Goal: Task Accomplishment & Management: Use online tool/utility

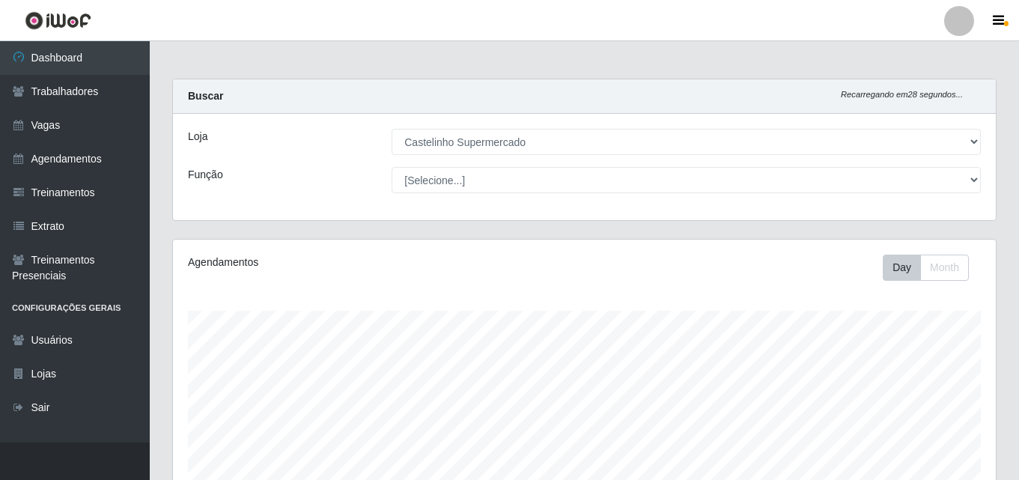
select select "377"
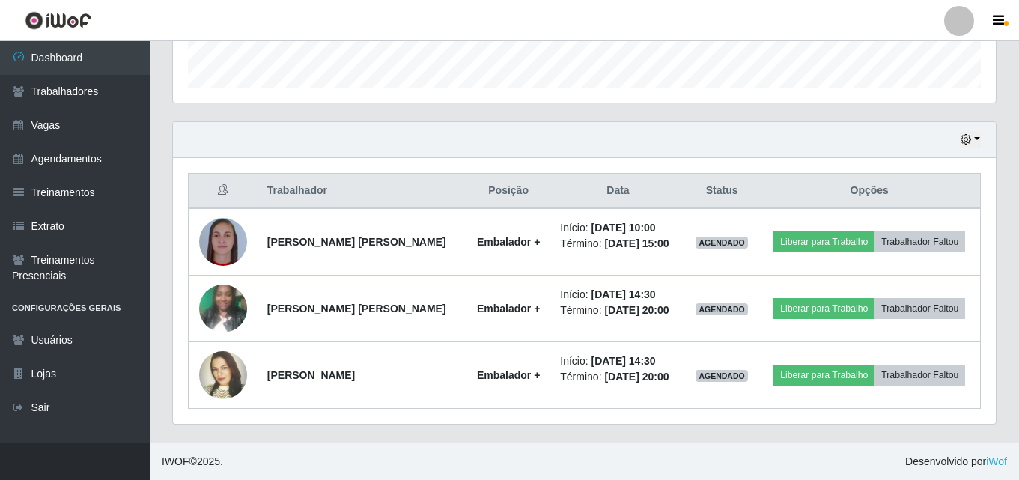
scroll to position [311, 823]
click at [974, 129] on div "Hoje 1 dia 3 dias 1 Semana Não encerrados" at bounding box center [584, 140] width 823 height 36
click at [972, 138] on button "button" at bounding box center [970, 139] width 21 height 17
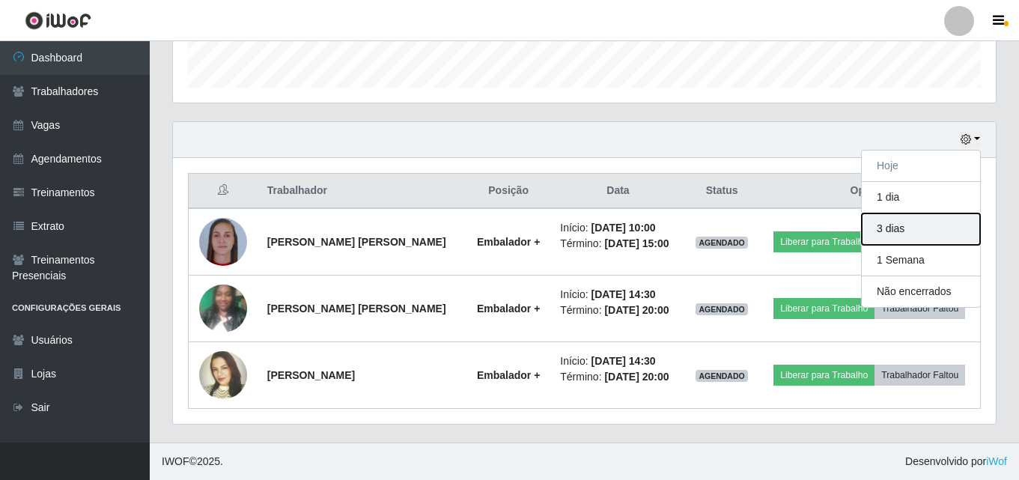
click at [884, 234] on button "3 dias" at bounding box center [921, 228] width 118 height 31
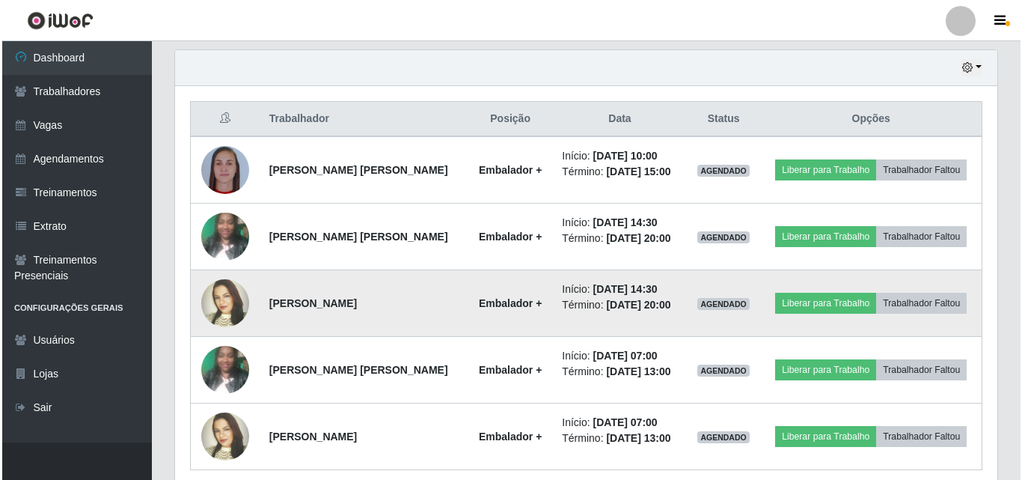
scroll to position [581, 0]
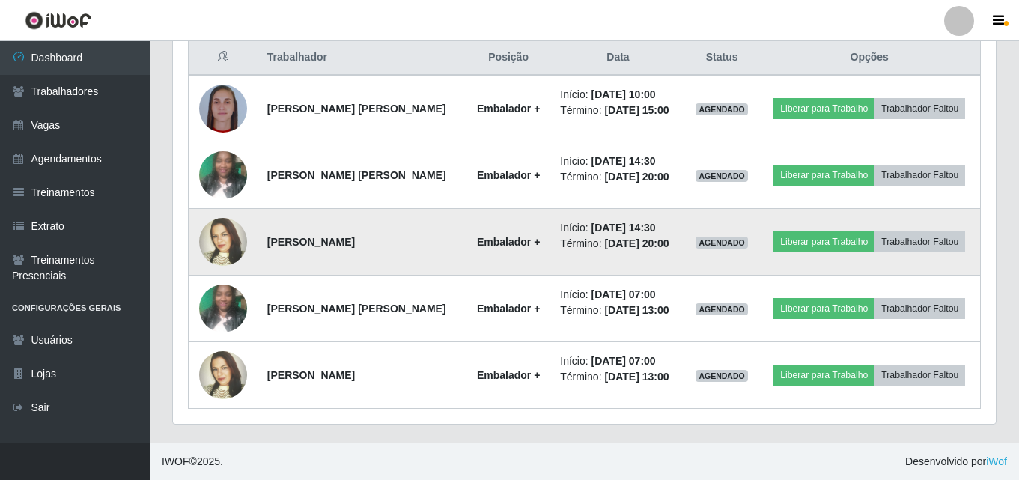
click at [355, 236] on strong "[PERSON_NAME]" at bounding box center [311, 242] width 88 height 12
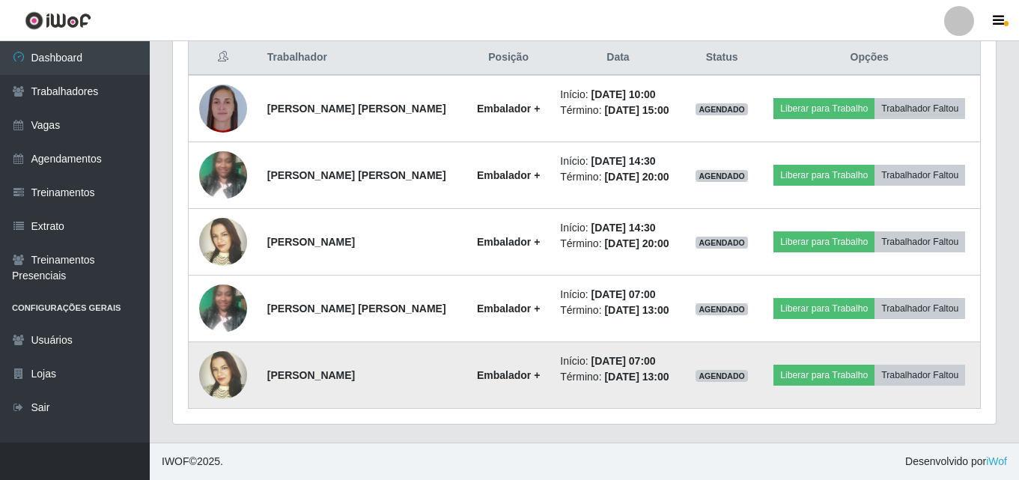
click at [585, 368] on li "Início: [DATE] 07:00" at bounding box center [617, 361] width 115 height 16
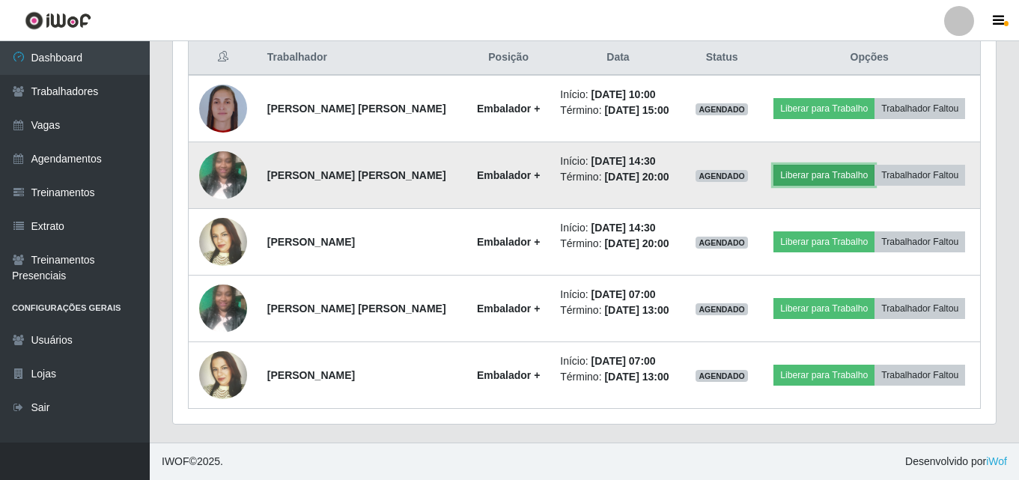
click at [803, 176] on button "Liberar para Trabalho" at bounding box center [823, 175] width 101 height 21
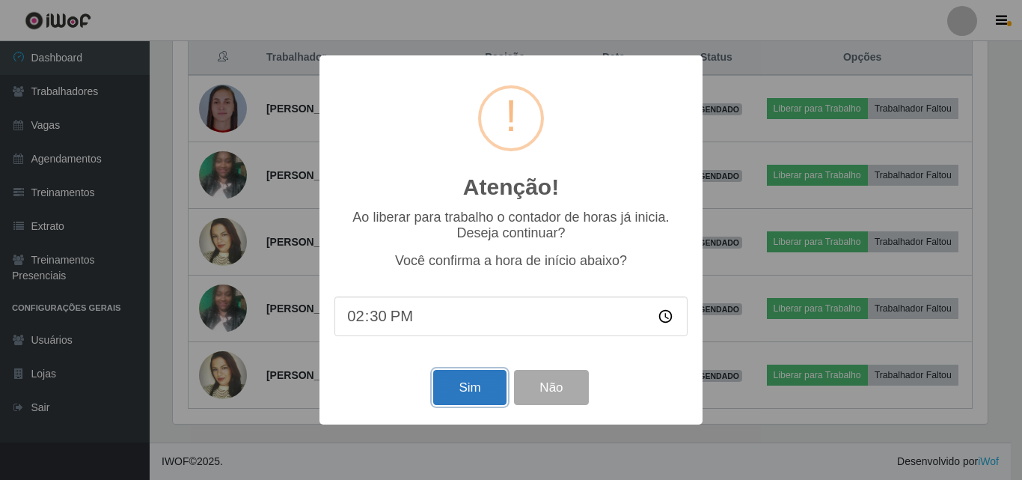
click at [481, 395] on button "Sim" at bounding box center [469, 387] width 73 height 35
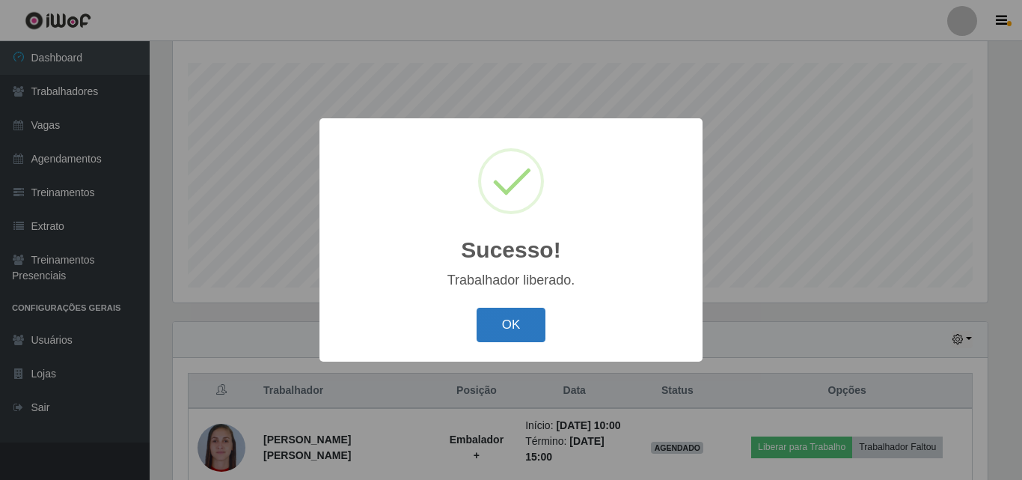
click at [515, 315] on button "OK" at bounding box center [512, 325] width 70 height 35
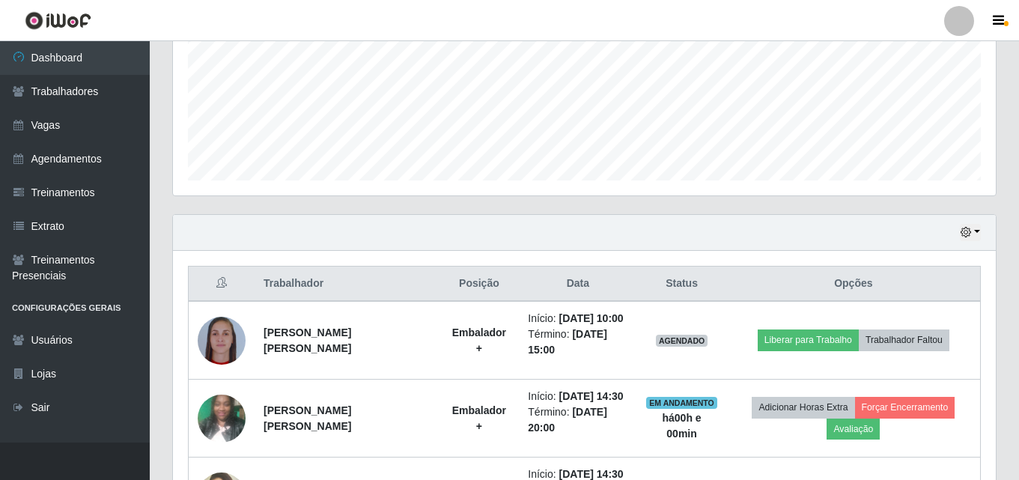
scroll to position [323, 0]
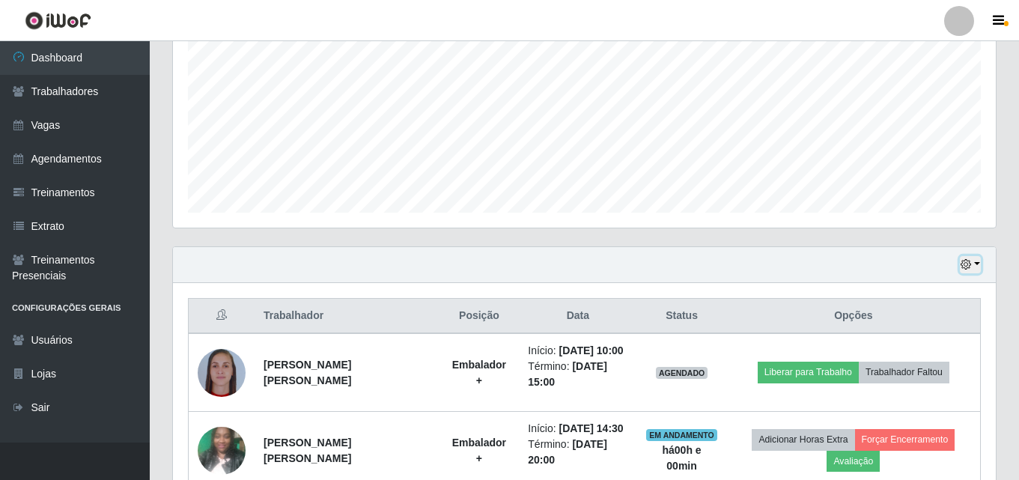
click at [967, 258] on button "button" at bounding box center [970, 264] width 21 height 17
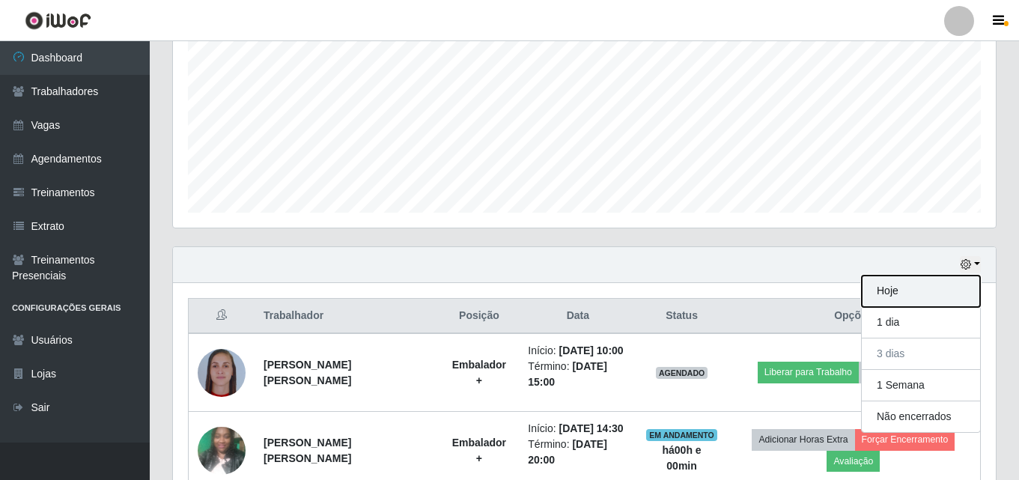
click at [888, 299] on button "Hoje" at bounding box center [921, 290] width 118 height 31
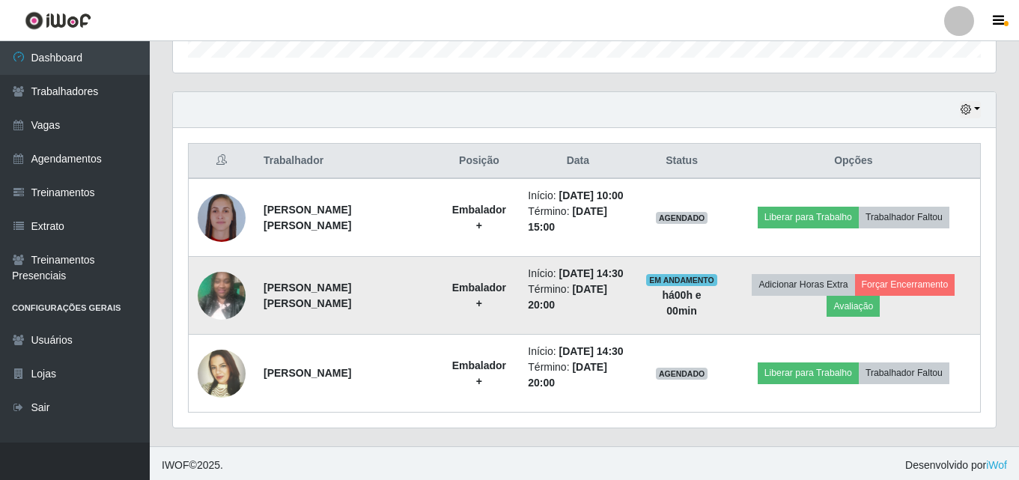
scroll to position [481, 0]
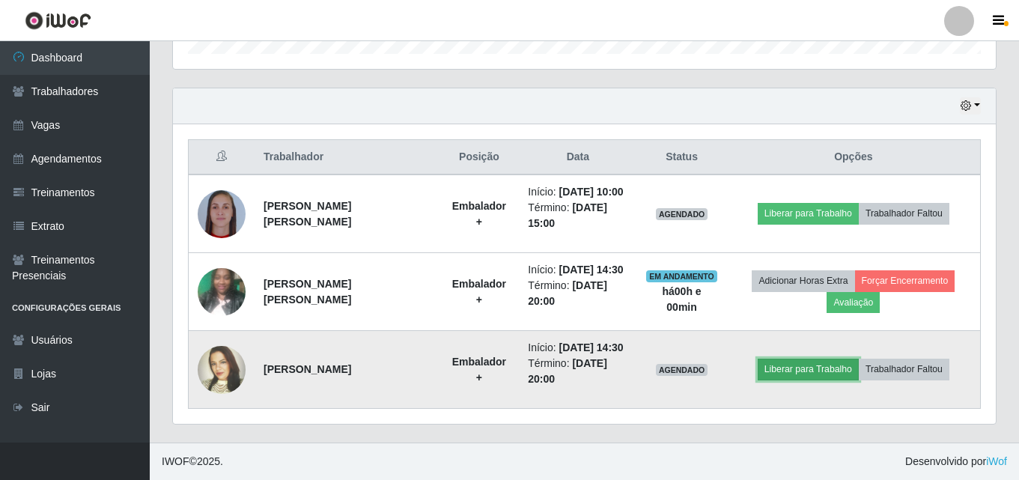
click at [843, 376] on button "Liberar para Trabalho" at bounding box center [808, 369] width 101 height 21
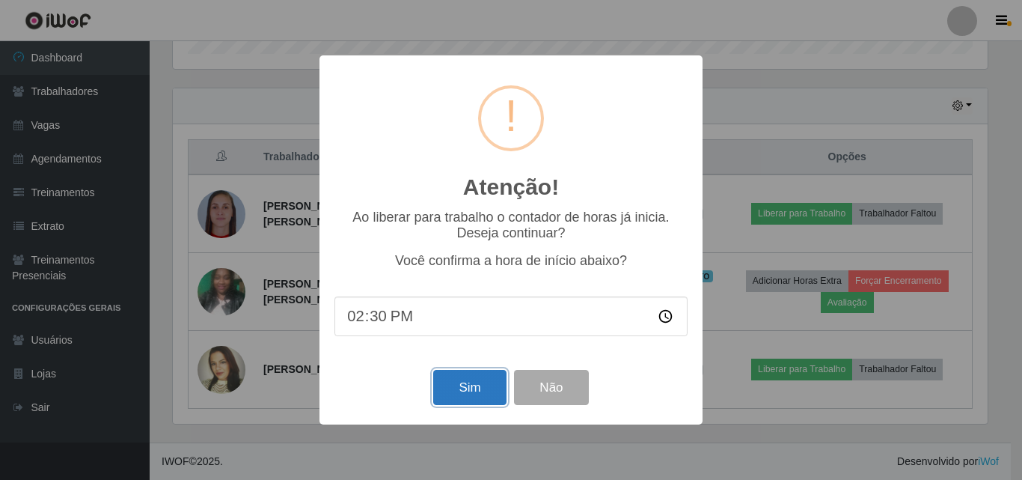
click at [484, 384] on button "Sim" at bounding box center [469, 387] width 73 height 35
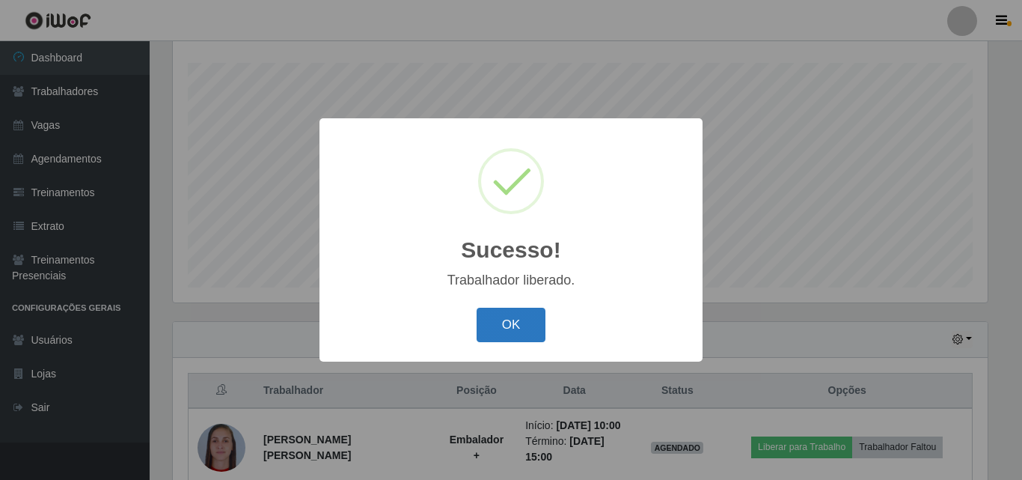
click at [492, 327] on button "OK" at bounding box center [512, 325] width 70 height 35
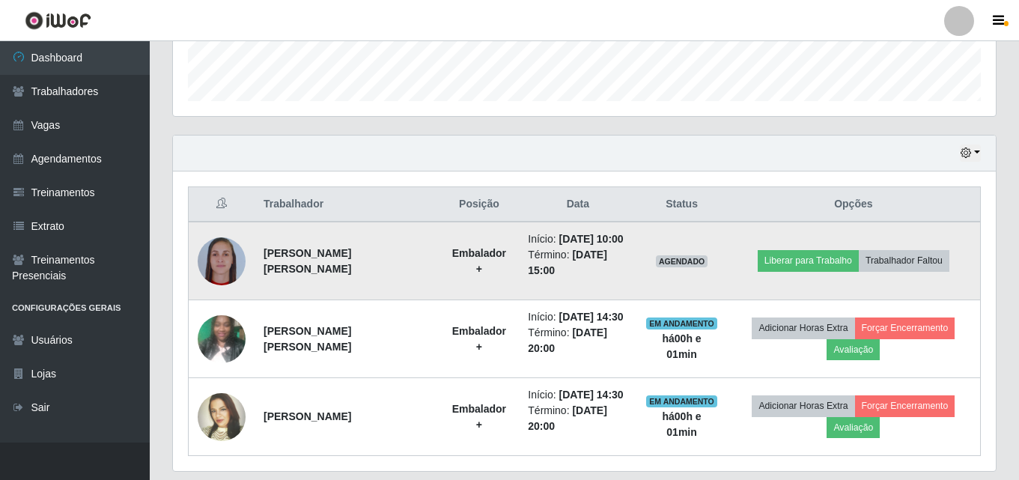
scroll to position [481, 0]
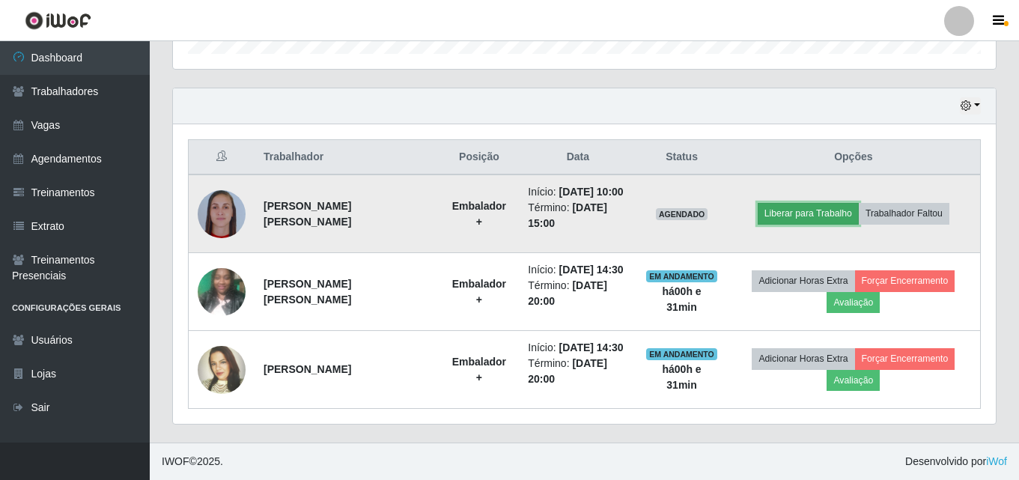
click at [781, 215] on button "Liberar para Trabalho" at bounding box center [808, 213] width 101 height 21
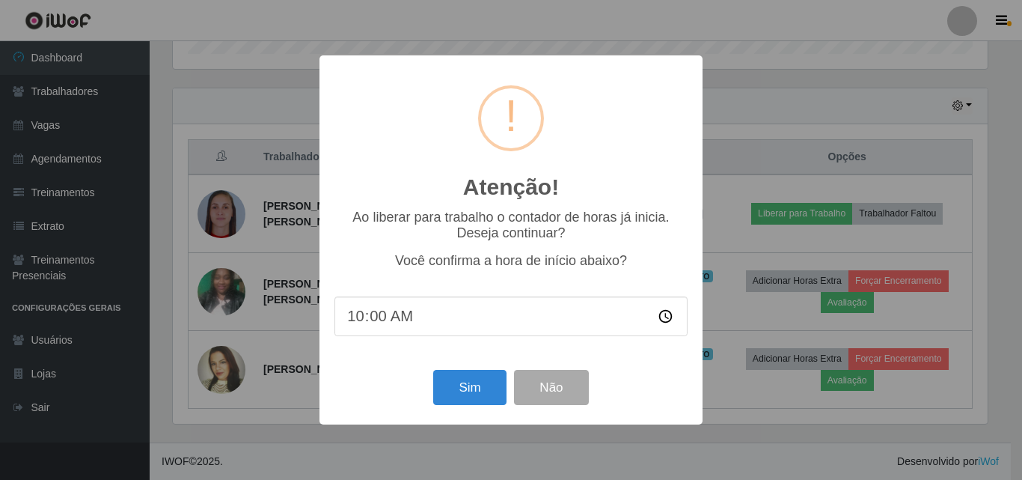
click at [735, 158] on div "Atenção! × Ao liberar para trabalho o contador de horas já inicia. Deseja conti…" at bounding box center [511, 240] width 1022 height 480
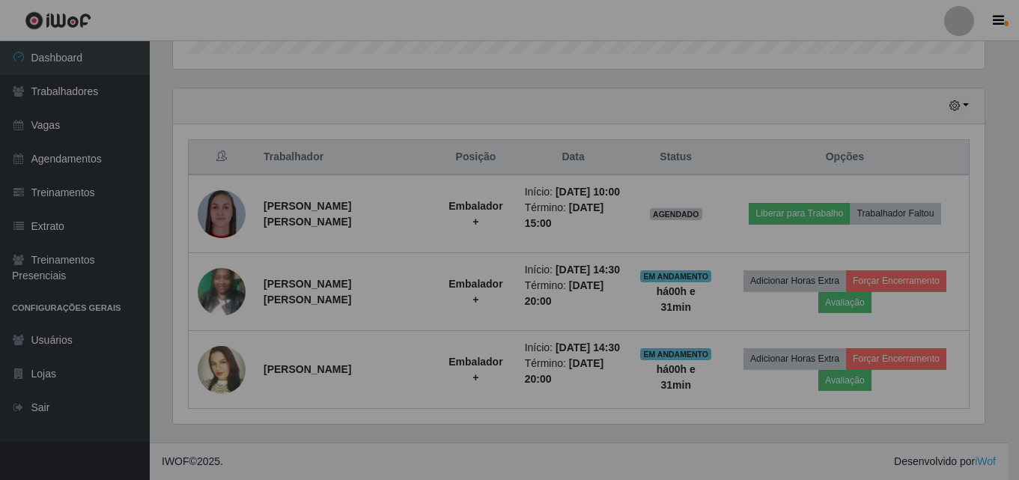
scroll to position [311, 823]
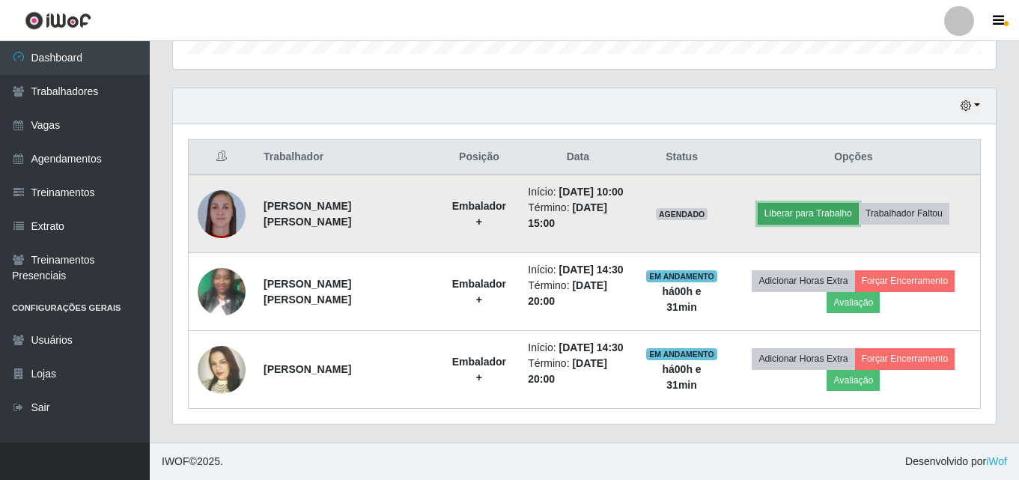
click at [800, 214] on button "Liberar para Trabalho" at bounding box center [808, 213] width 101 height 21
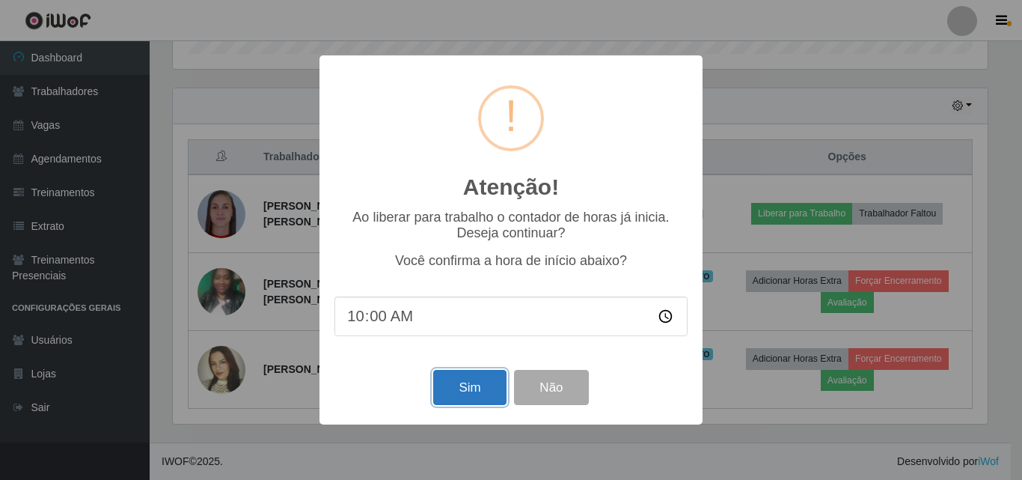
click at [460, 389] on button "Sim" at bounding box center [469, 387] width 73 height 35
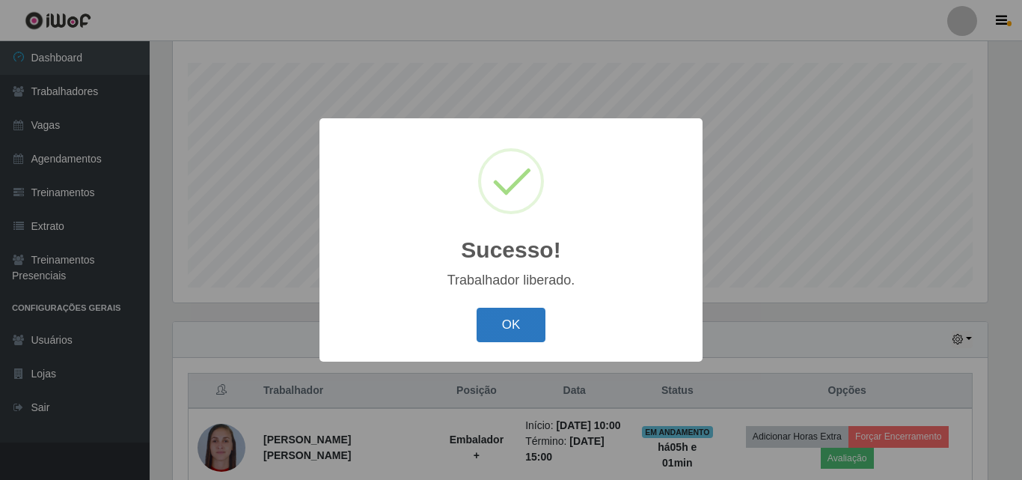
click at [497, 322] on button "OK" at bounding box center [512, 325] width 70 height 35
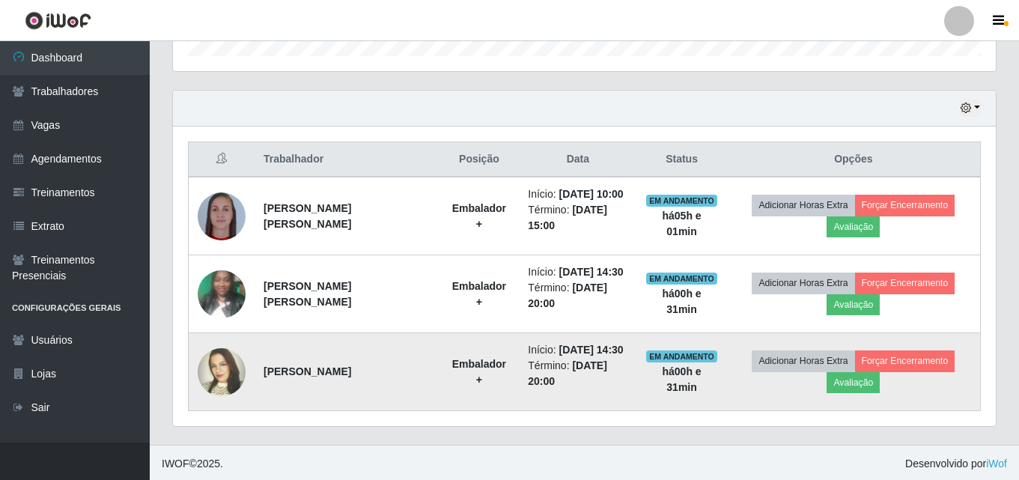
scroll to position [481, 0]
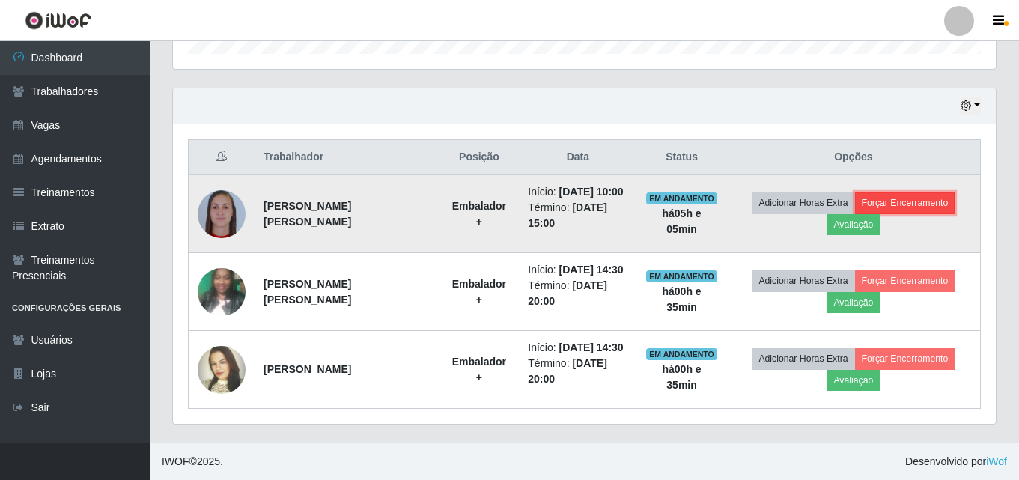
click at [906, 201] on button "Forçar Encerramento" at bounding box center [905, 202] width 100 height 21
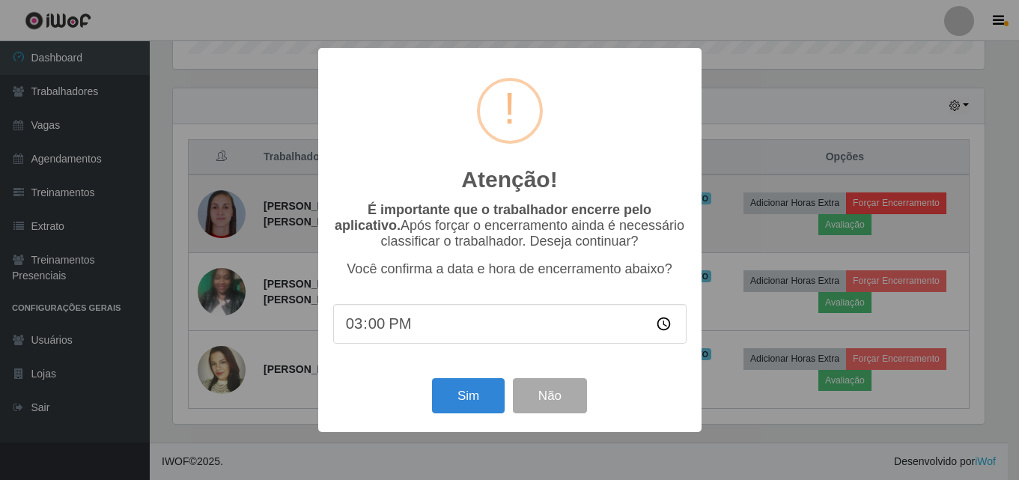
scroll to position [311, 815]
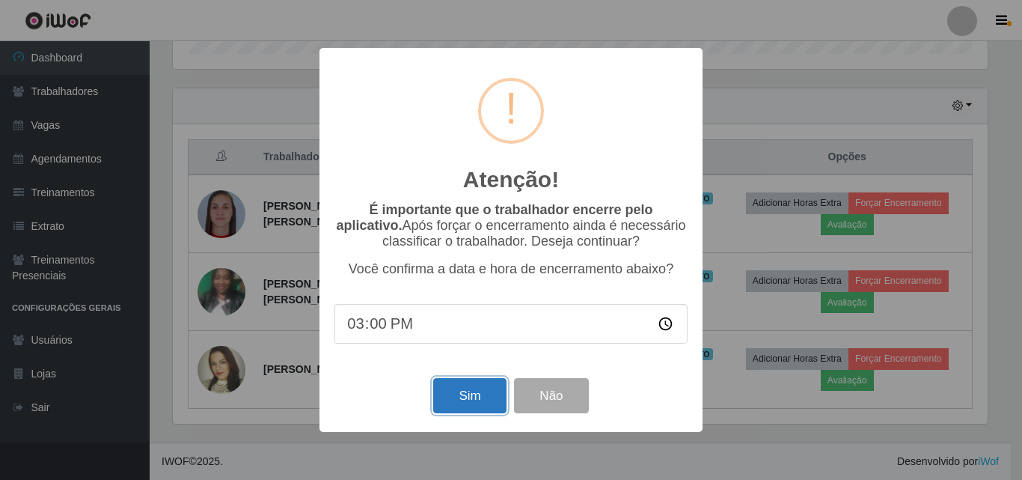
click at [479, 397] on button "Sim" at bounding box center [469, 395] width 73 height 35
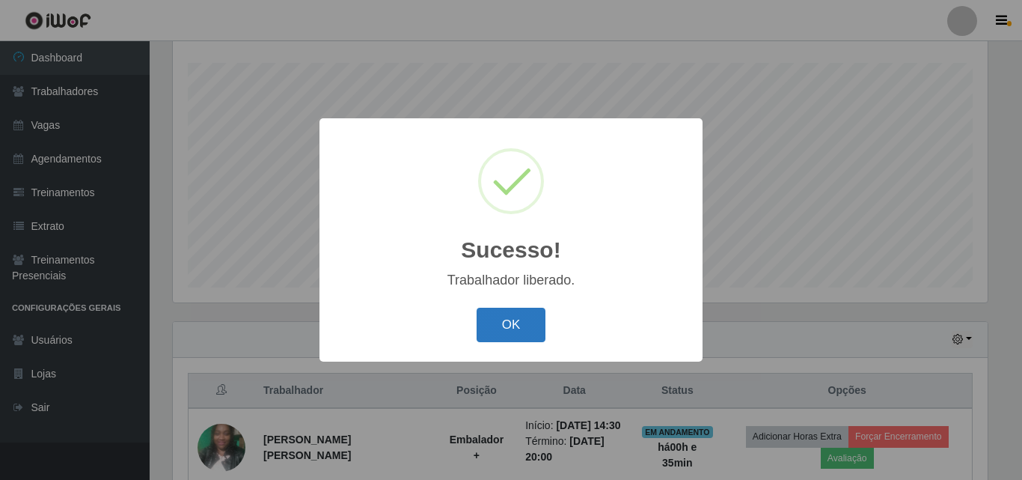
click at [521, 317] on button "OK" at bounding box center [512, 325] width 70 height 35
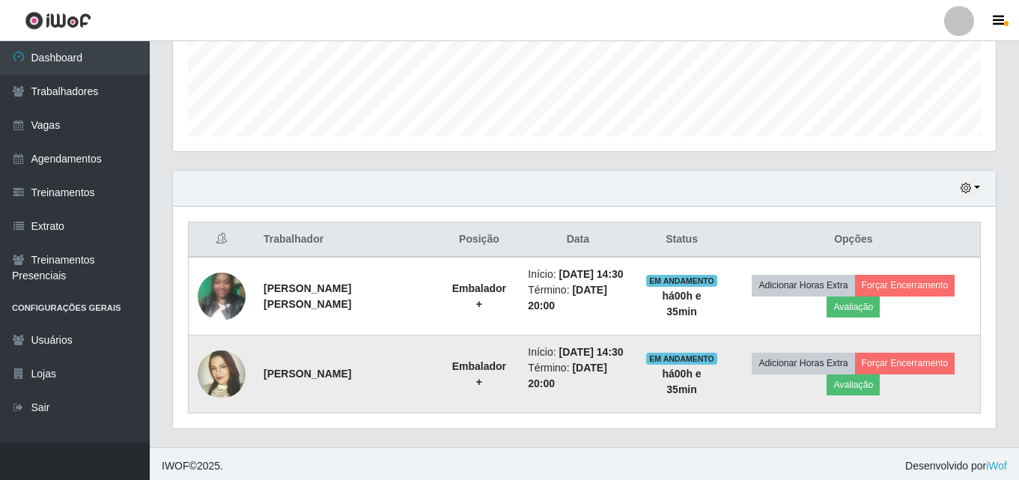
scroll to position [403, 0]
